Goal: Check status: Check status

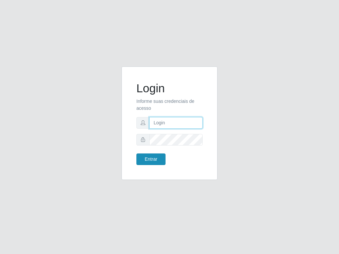
type input "raiane@B7"
click at [151, 156] on button "Entrar" at bounding box center [151, 160] width 29 height 12
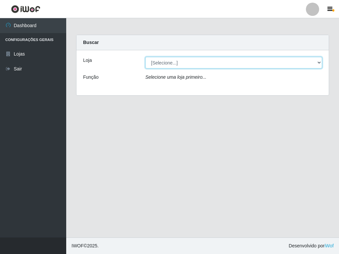
click at [187, 67] on select "[Selecione...] Bemais Supermercados - B7 Oitizeiro" at bounding box center [233, 63] width 177 height 12
select select "411"
click at [145, 57] on select "[Selecione...] Bemais Supermercados - B7 Oitizeiro" at bounding box center [233, 63] width 177 height 12
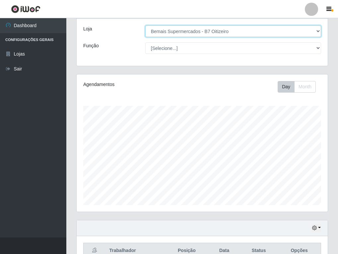
scroll to position [68, 0]
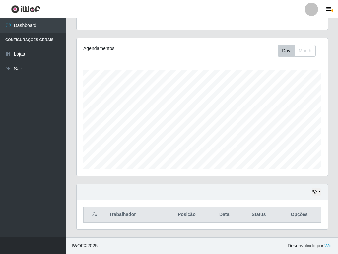
click at [313, 198] on div "Hoje 1 dia 3 dias 1 Semana Não encerrados" at bounding box center [202, 193] width 251 height 16
click at [314, 193] on icon "button" at bounding box center [314, 192] width 5 height 5
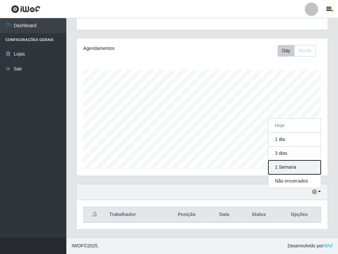
click at [292, 169] on button "1 Semana" at bounding box center [294, 168] width 52 height 14
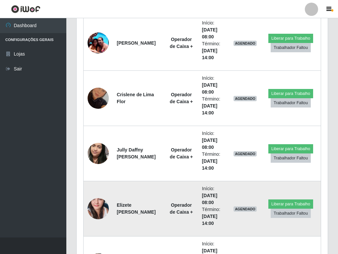
scroll to position [167, 0]
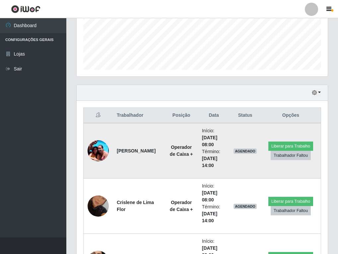
click at [99, 150] on img at bounding box center [97, 151] width 21 height 28
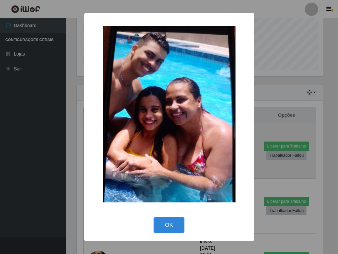
scroll to position [138, 248]
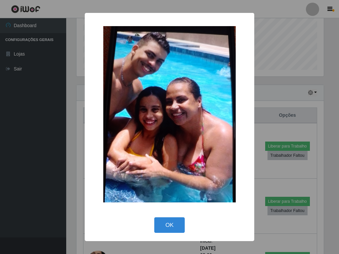
click at [94, 182] on div "×" at bounding box center [169, 115] width 156 height 190
click at [173, 224] on button "OK" at bounding box center [169, 226] width 31 height 16
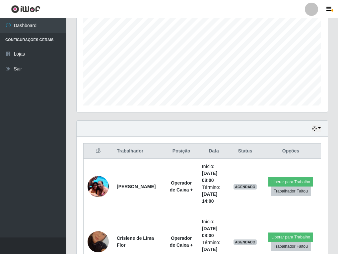
scroll to position [34, 0]
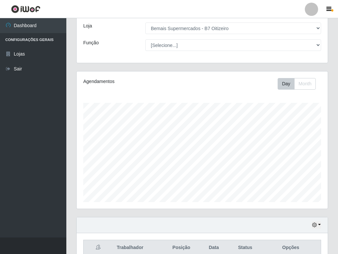
click at [222, 9] on header "Perfil Alterar Senha Sair" at bounding box center [169, 9] width 338 height 18
click at [229, 0] on header "Perfil Alterar Senha Sair" at bounding box center [169, 9] width 338 height 18
